Goal: Task Accomplishment & Management: Manage account settings

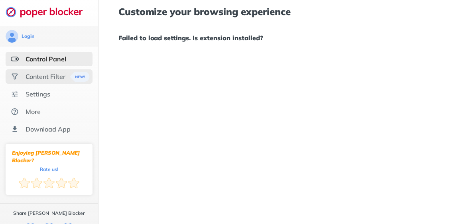
click at [33, 73] on div "Content Filter" at bounding box center [46, 77] width 40 height 8
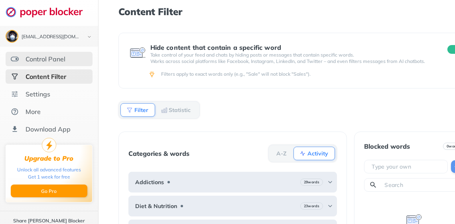
click at [31, 61] on div "Control Panel" at bounding box center [46, 59] width 40 height 8
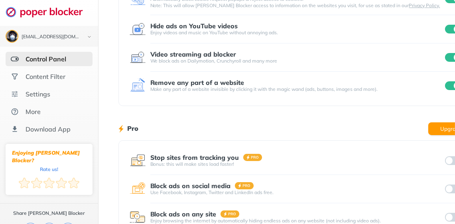
scroll to position [187, 0]
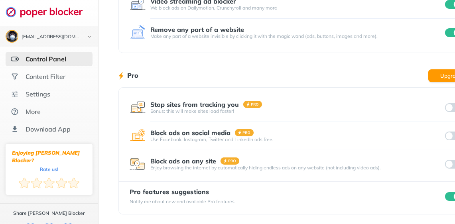
click at [449, 195] on input "checkbox" at bounding box center [453, 196] width 17 height 9
click at [55, 73] on div "Content Filter" at bounding box center [46, 77] width 40 height 8
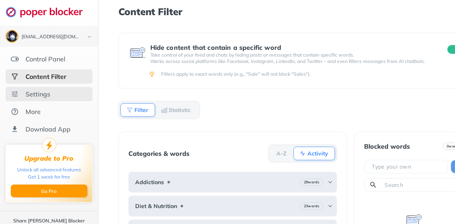
click at [48, 94] on div "Settings" at bounding box center [38, 94] width 25 height 8
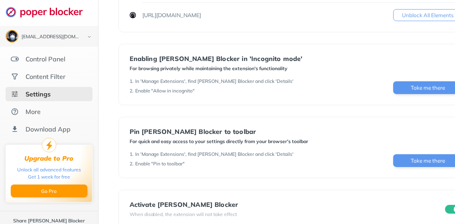
scroll to position [174, 0]
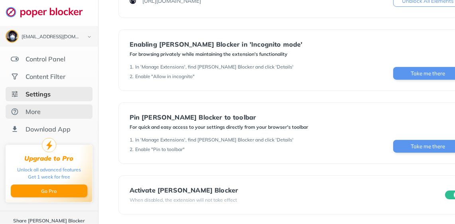
click at [38, 108] on div "More" at bounding box center [33, 112] width 15 height 8
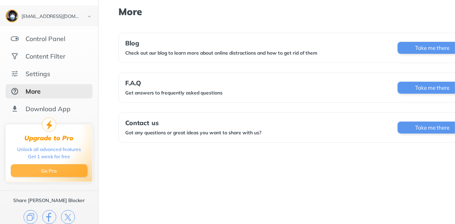
scroll to position [6, 0]
